Goal: Task Accomplishment & Management: Complete application form

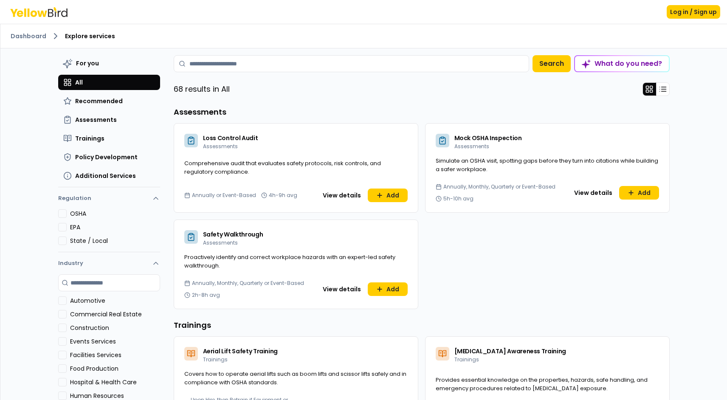
scroll to position [3, 0]
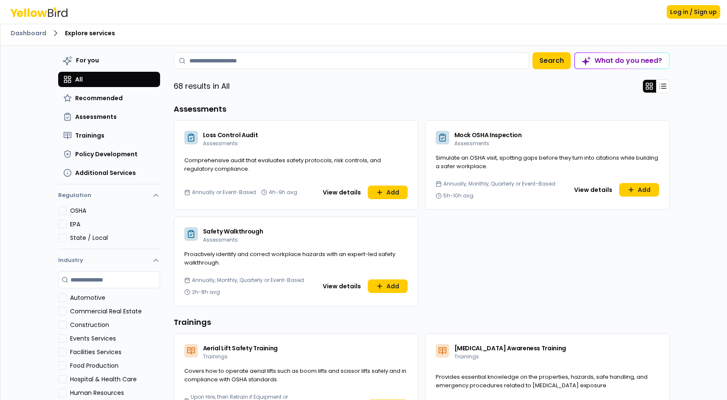
click at [638, 57] on div "What do you need?" at bounding box center [622, 60] width 94 height 15
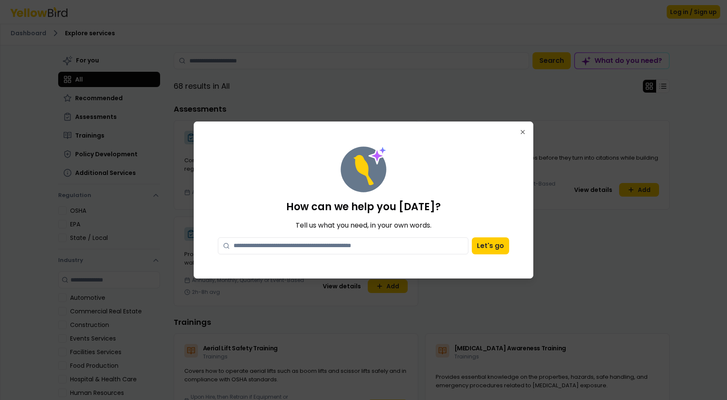
click at [308, 249] on textarea at bounding box center [343, 245] width 250 height 17
type textarea "**********"
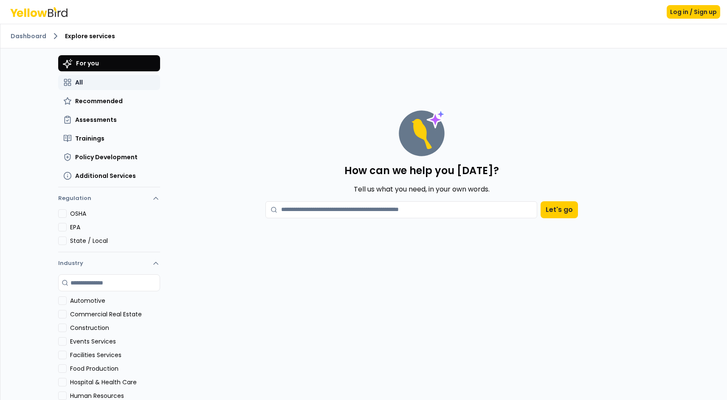
click at [124, 89] on button "All" at bounding box center [109, 82] width 102 height 15
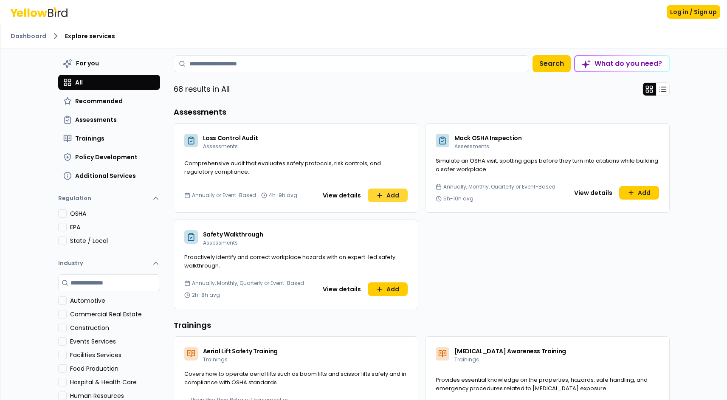
click at [376, 194] on button "Add" at bounding box center [388, 196] width 40 height 14
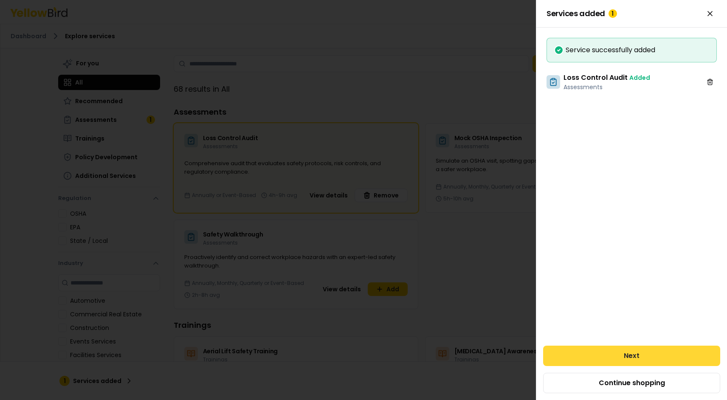
click at [601, 364] on button "Next" at bounding box center [631, 356] width 177 height 20
